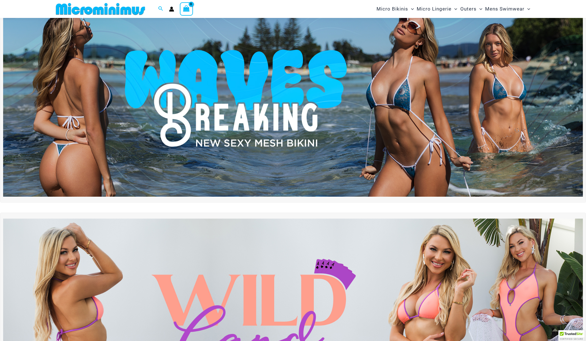
scroll to position [35, 0]
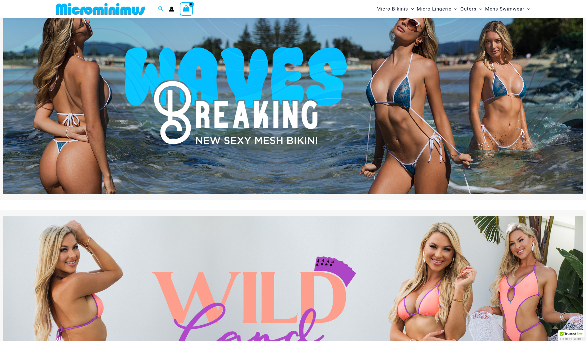
click at [412, 104] on img at bounding box center [292, 95] width 579 height 197
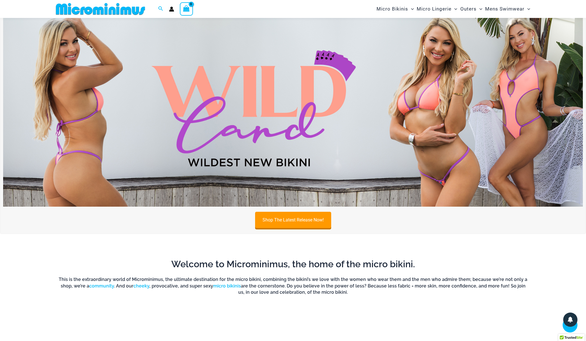
scroll to position [211, 0]
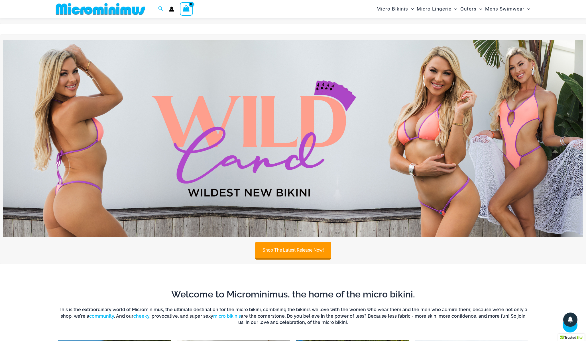
click at [264, 131] on img at bounding box center [292, 138] width 579 height 197
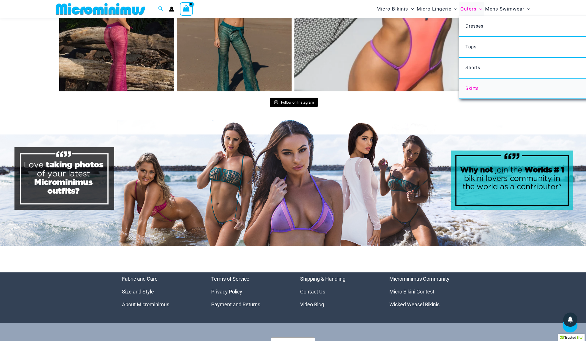
scroll to position [2906, 0]
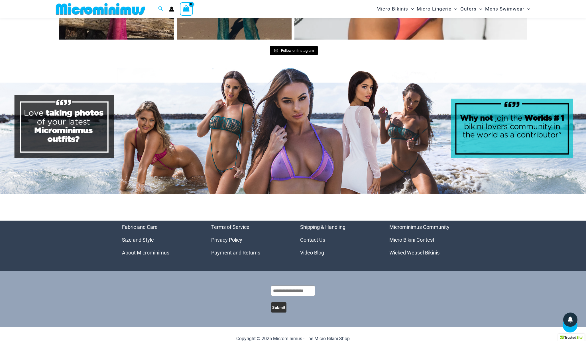
click at [315, 250] on link "Video Blog" at bounding box center [312, 253] width 24 height 6
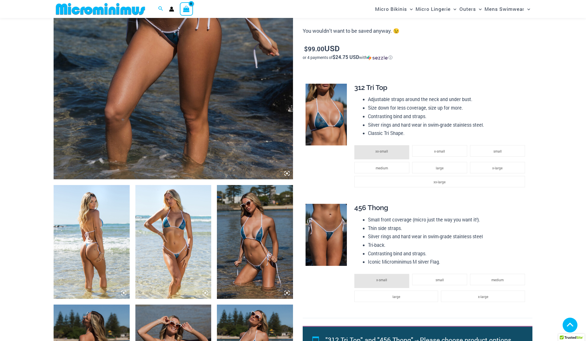
scroll to position [241, 0]
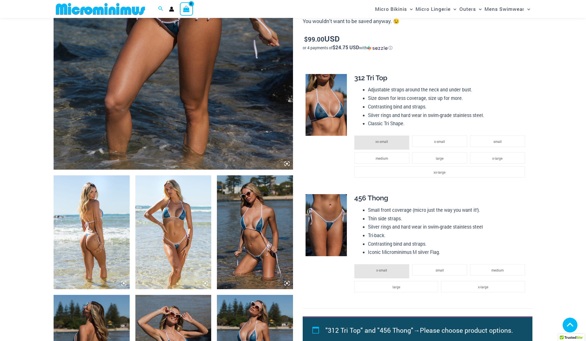
click at [91, 231] on img at bounding box center [92, 232] width 76 height 114
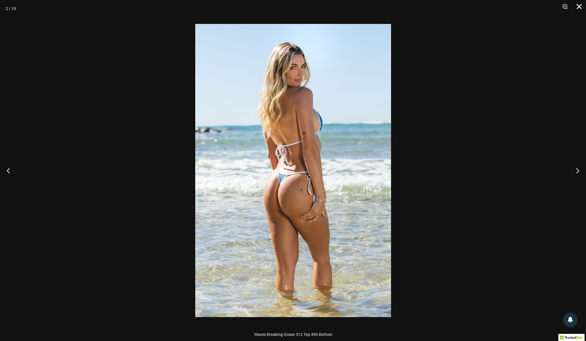
click at [579, 8] on button "Close" at bounding box center [577, 8] width 14 height 17
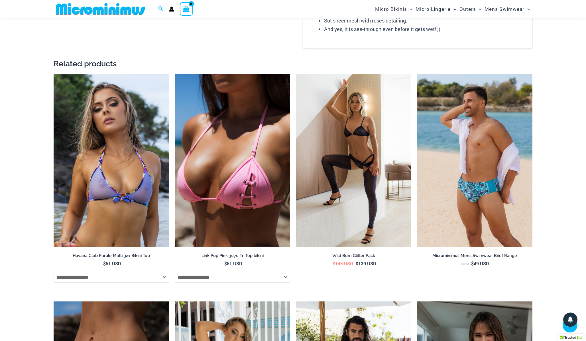
scroll to position [781, 0]
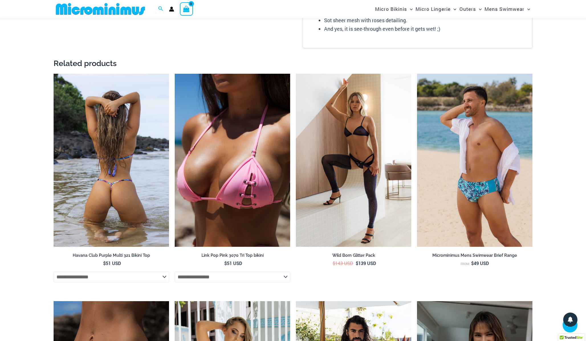
click at [107, 167] on img at bounding box center [111, 160] width 115 height 173
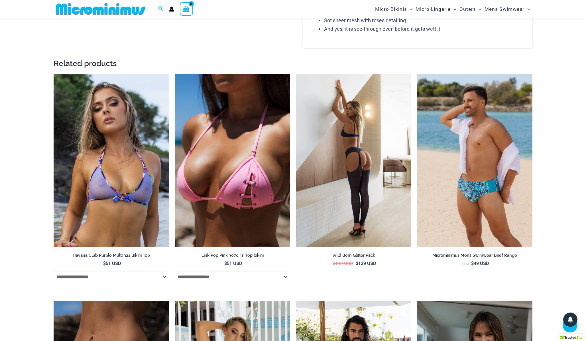
click at [350, 186] on img at bounding box center [353, 160] width 115 height 173
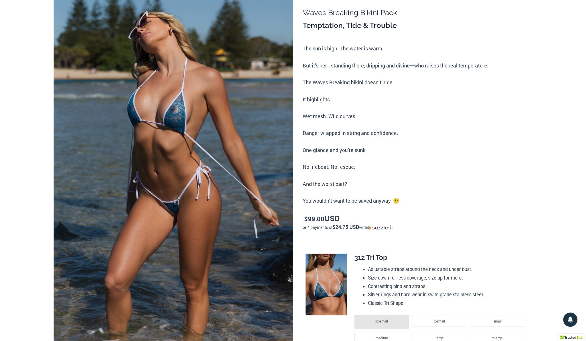
scroll to position [0, 0]
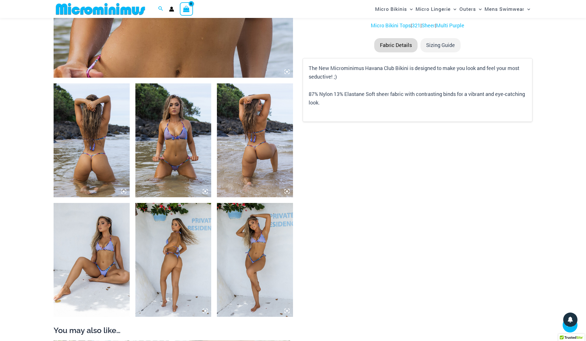
scroll to position [316, 0]
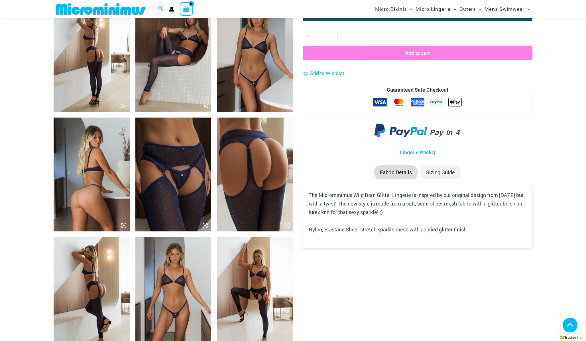
scroll to position [504, 0]
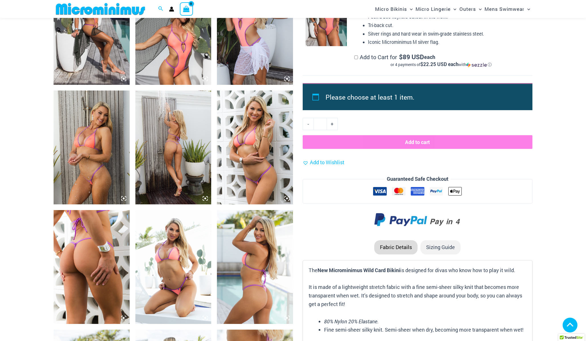
scroll to position [566, 0]
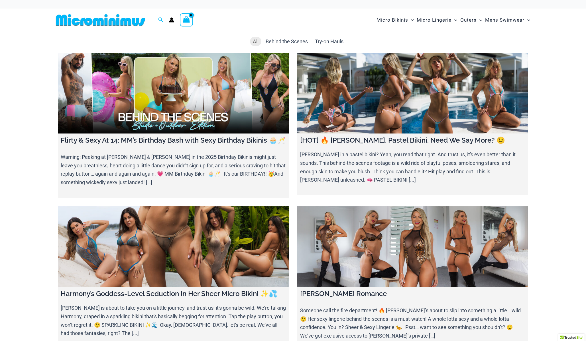
scroll to position [13, 0]
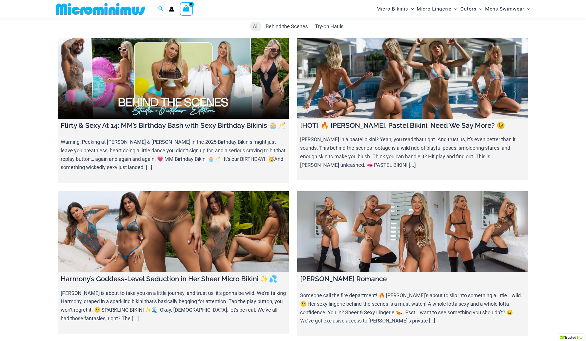
click at [359, 104] on link at bounding box center [412, 78] width 231 height 81
